Goal: Browse casually: Explore the website without a specific task or goal

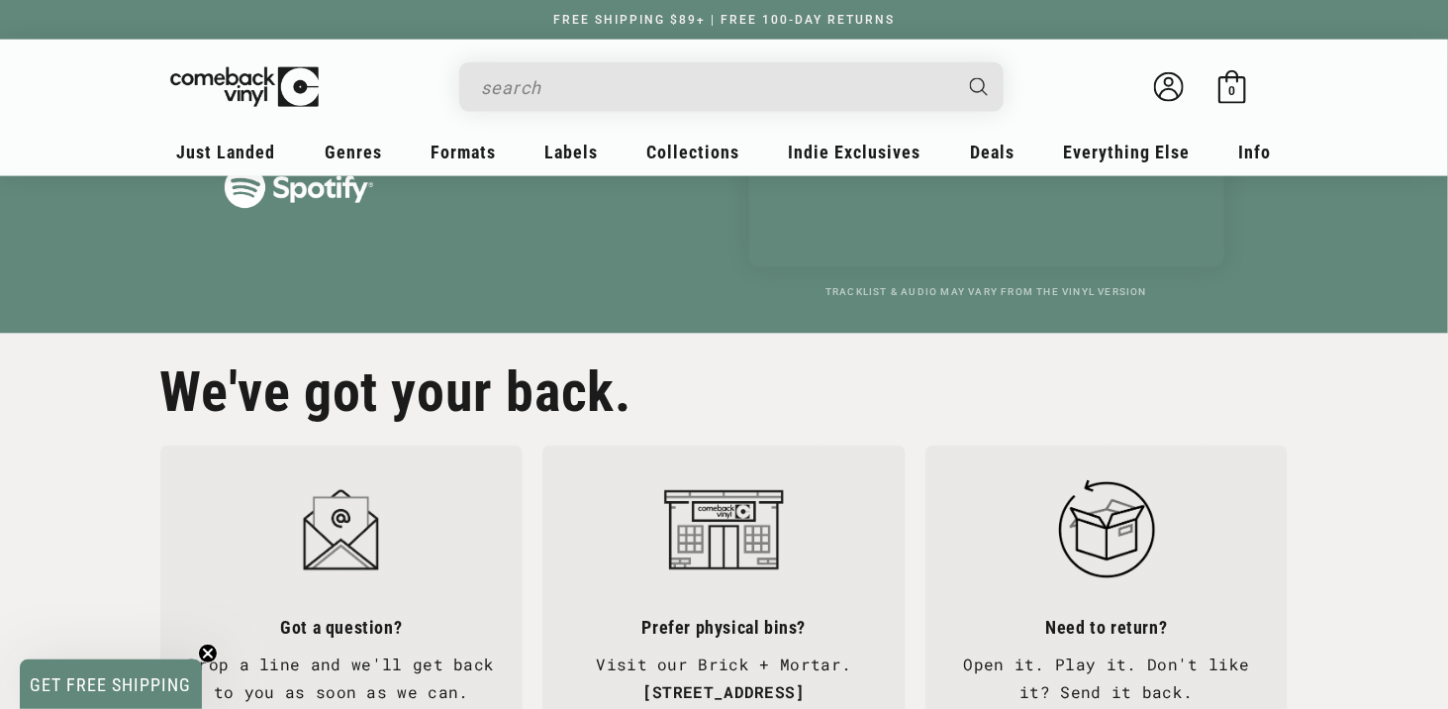
scroll to position [0, 2897]
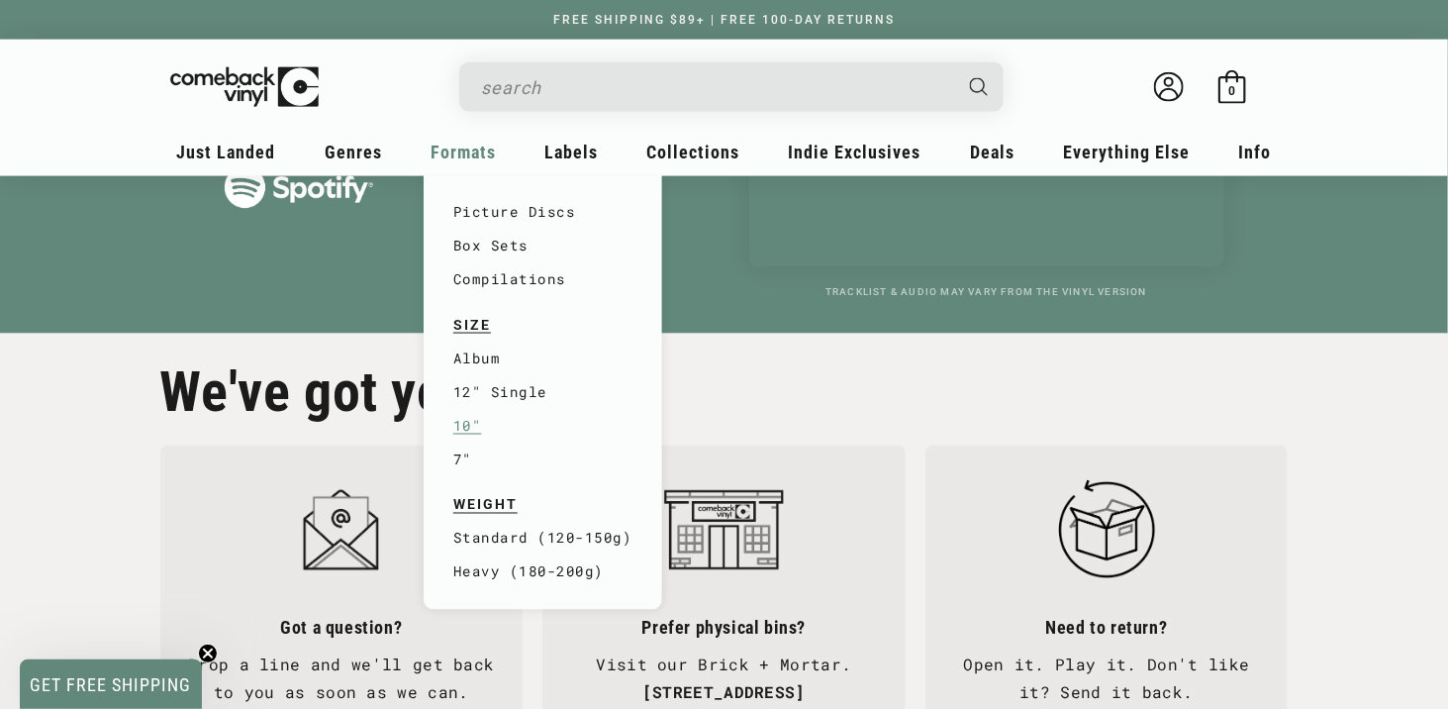
click at [481, 409] on link "10"" at bounding box center [542, 426] width 179 height 34
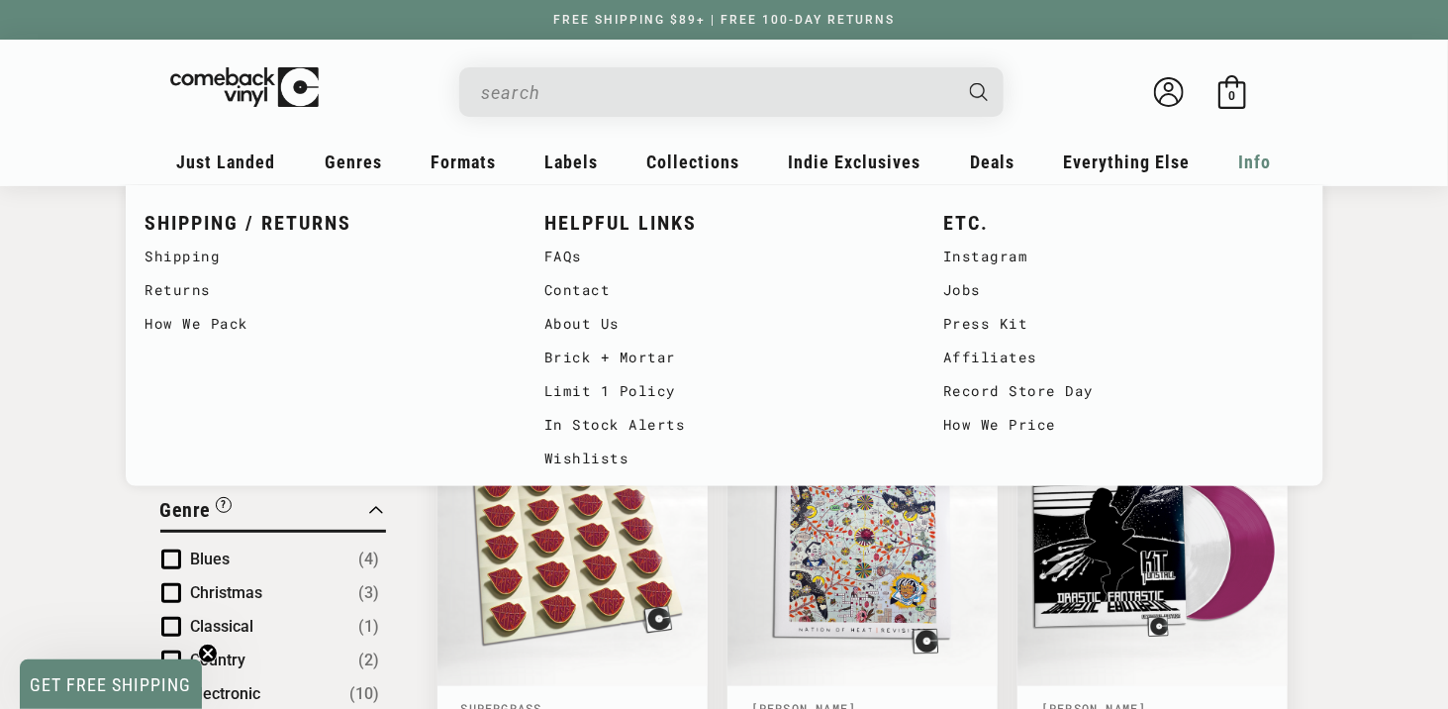
click at [1239, 156] on span "Info" at bounding box center [1255, 161] width 33 height 21
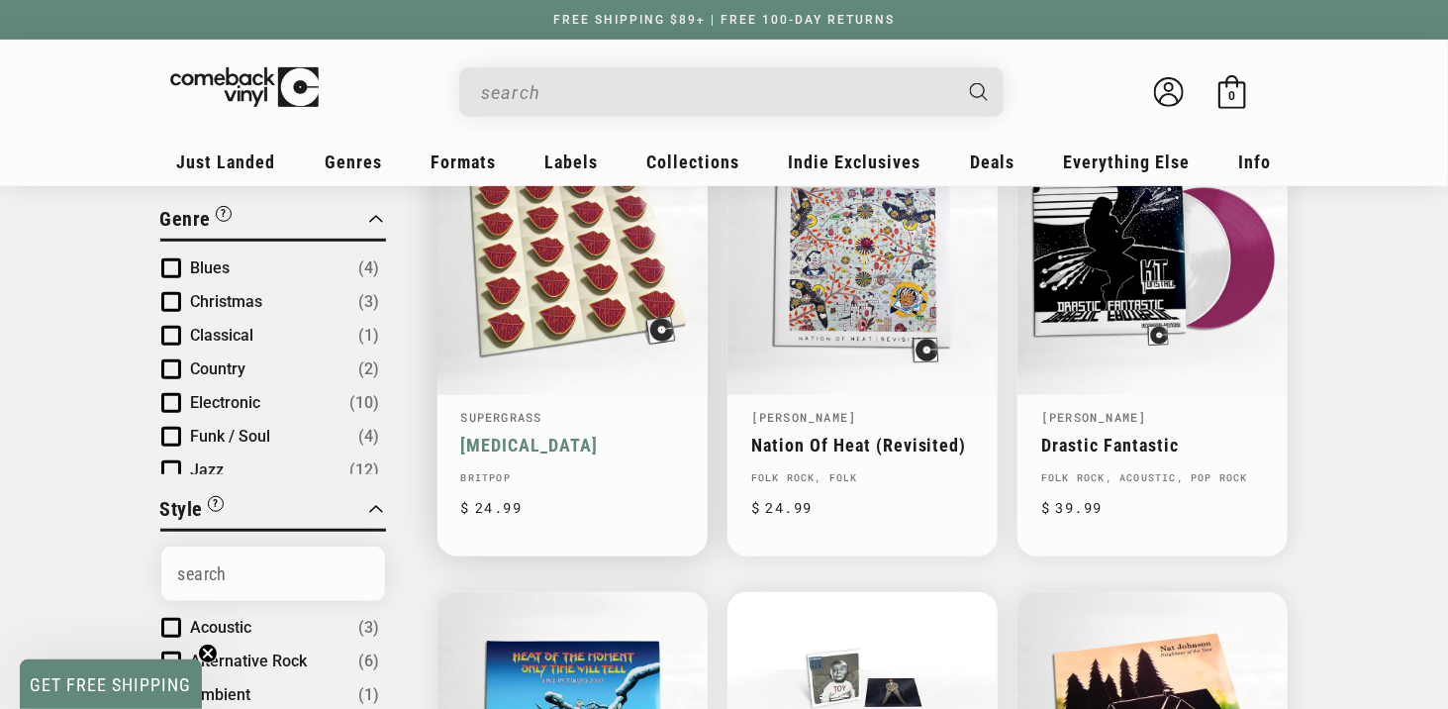
scroll to position [679, 0]
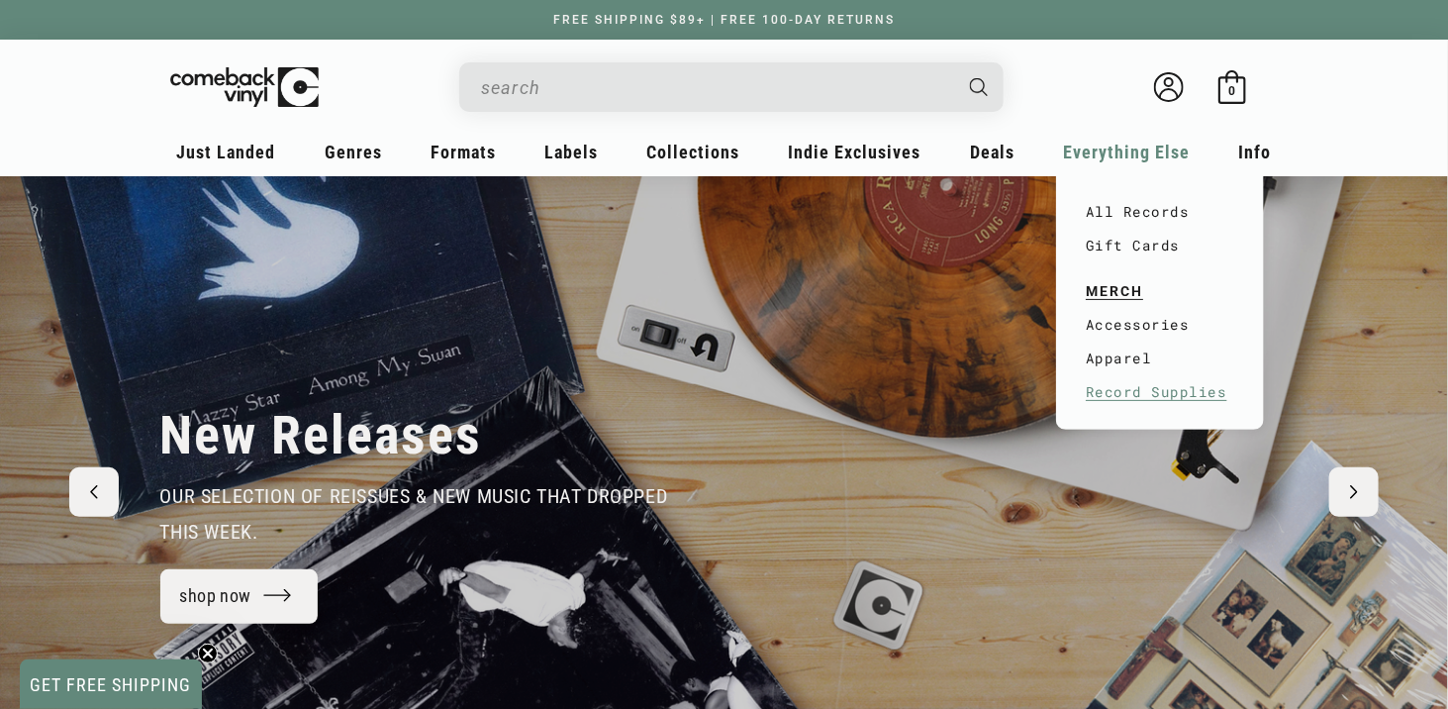
scroll to position [0, 1448]
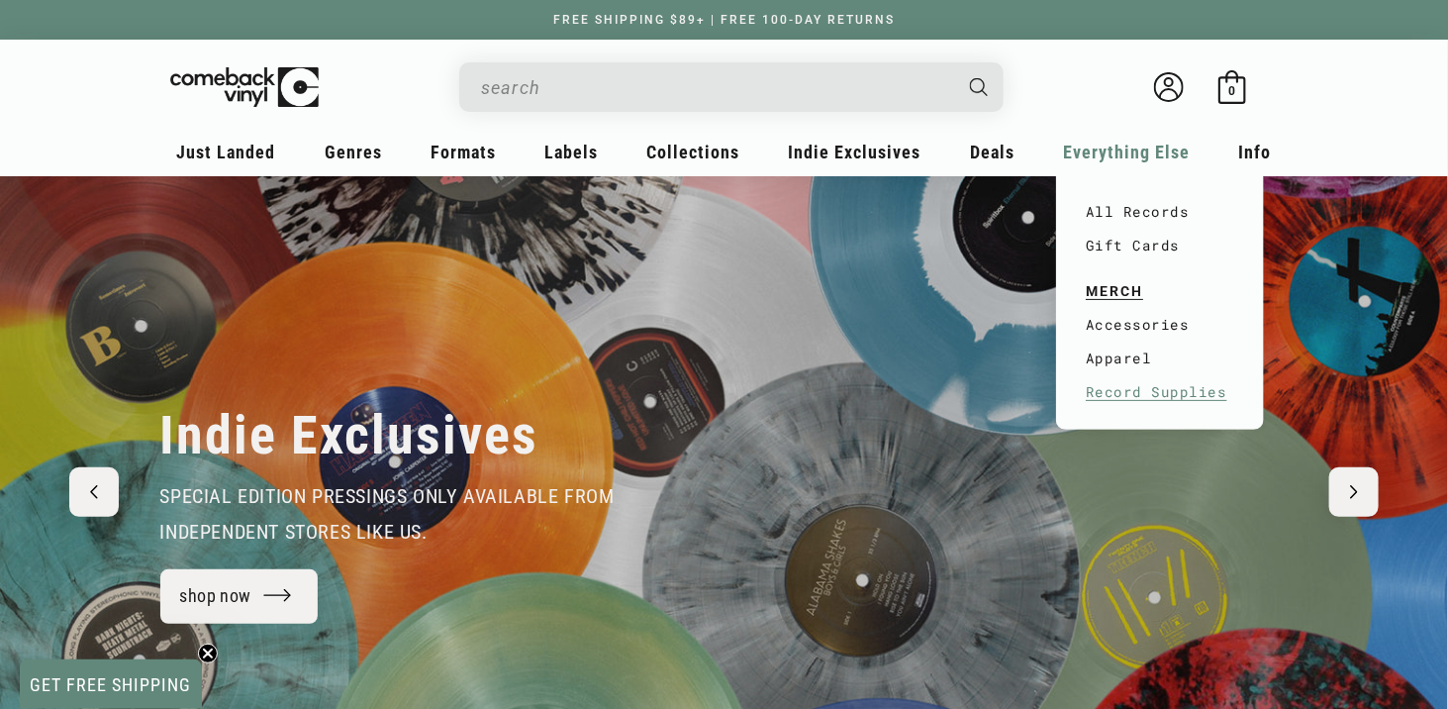
click at [1086, 375] on link "Record Supplies" at bounding box center [1160, 392] width 148 height 34
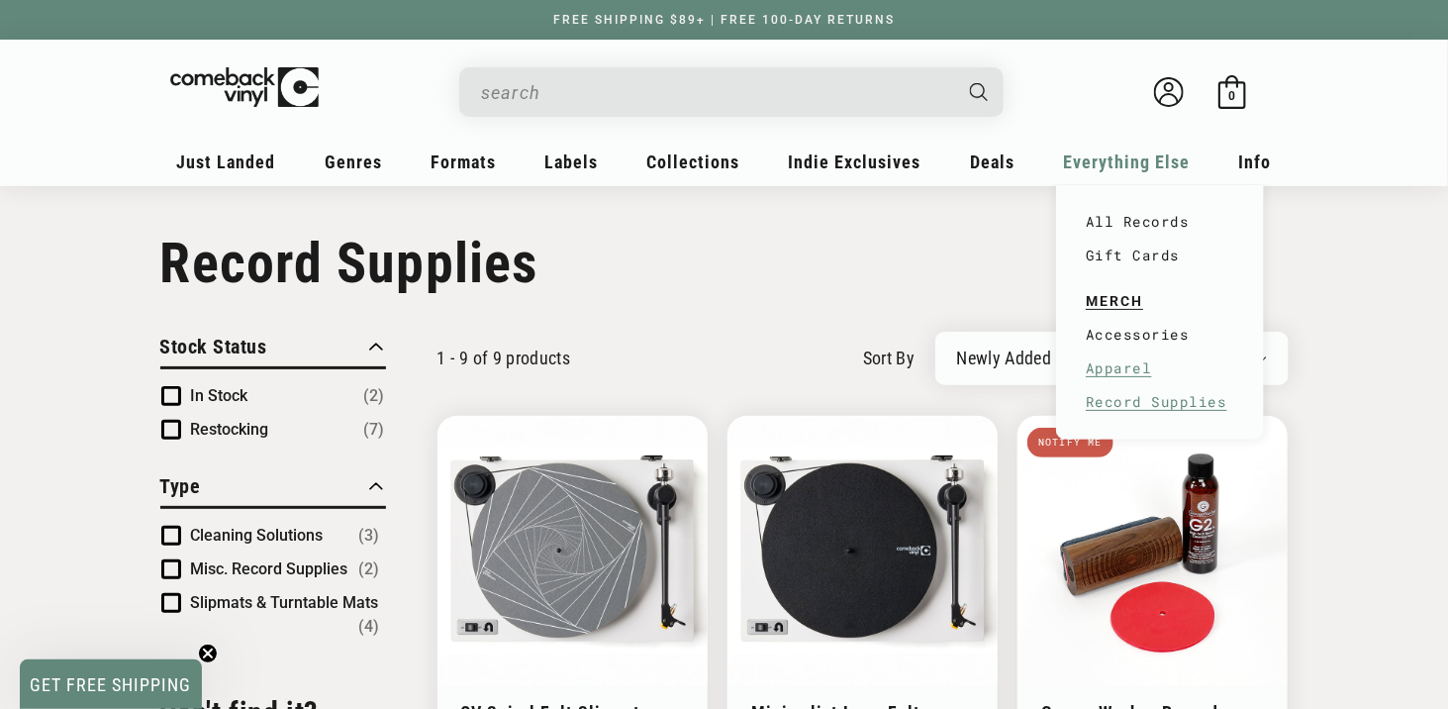
click at [1086, 355] on link "Apparel" at bounding box center [1160, 368] width 148 height 34
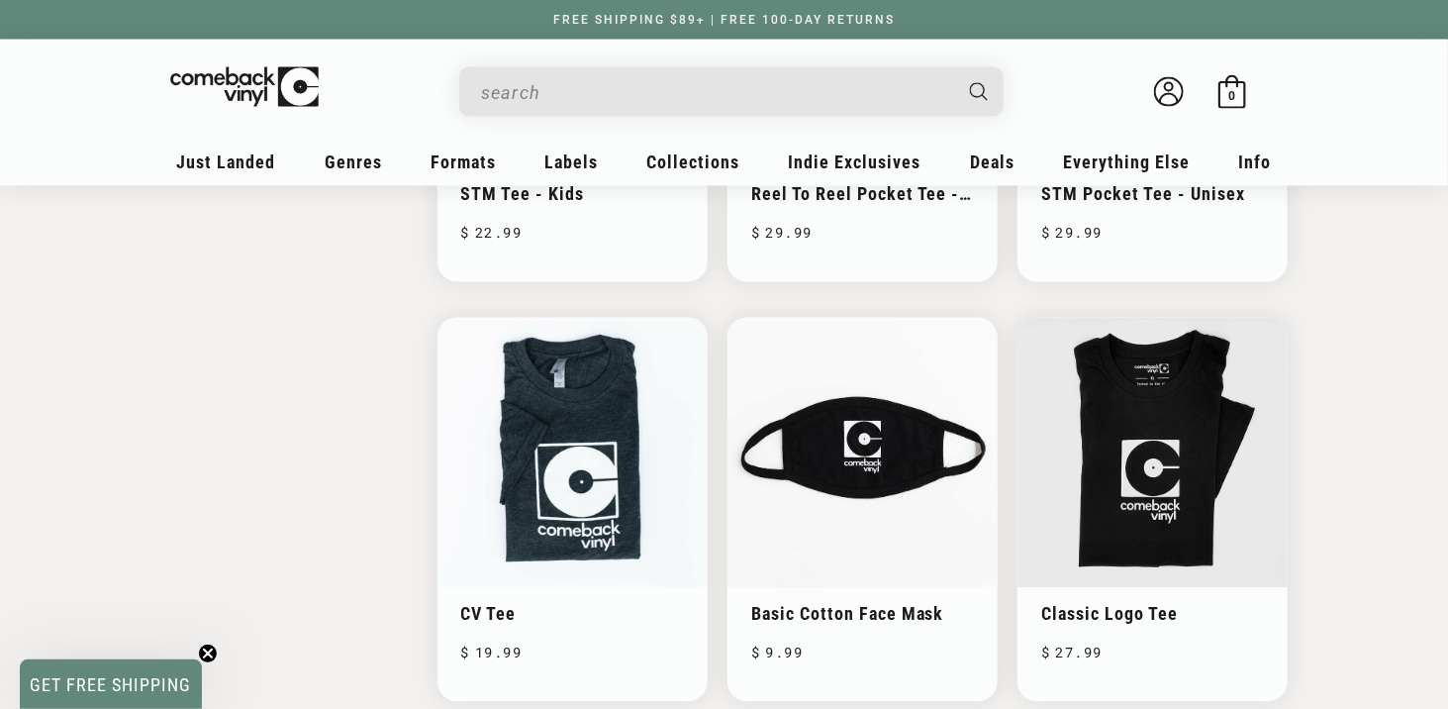
scroll to position [970, 0]
